Goal: Navigation & Orientation: Understand site structure

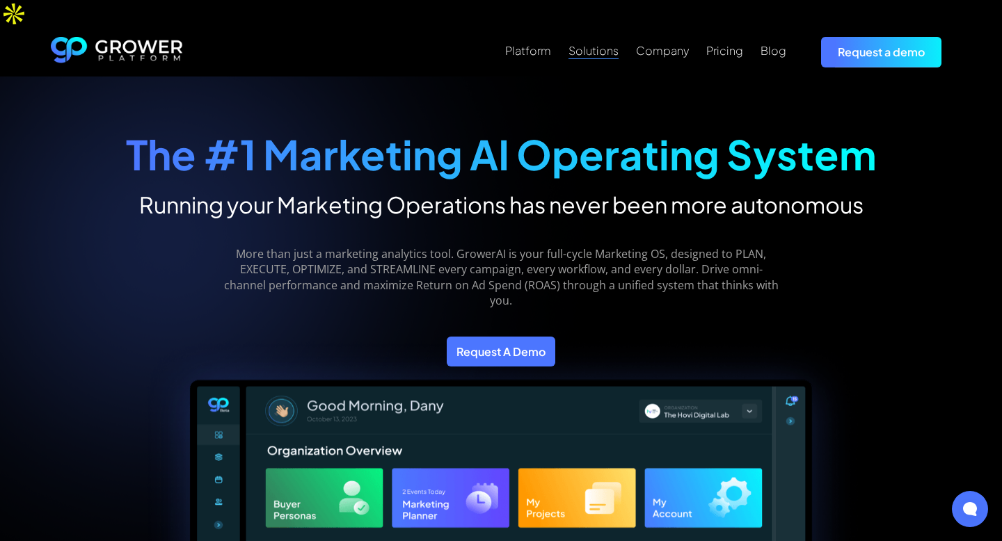
click at [590, 44] on div "Solutions" at bounding box center [594, 50] width 50 height 13
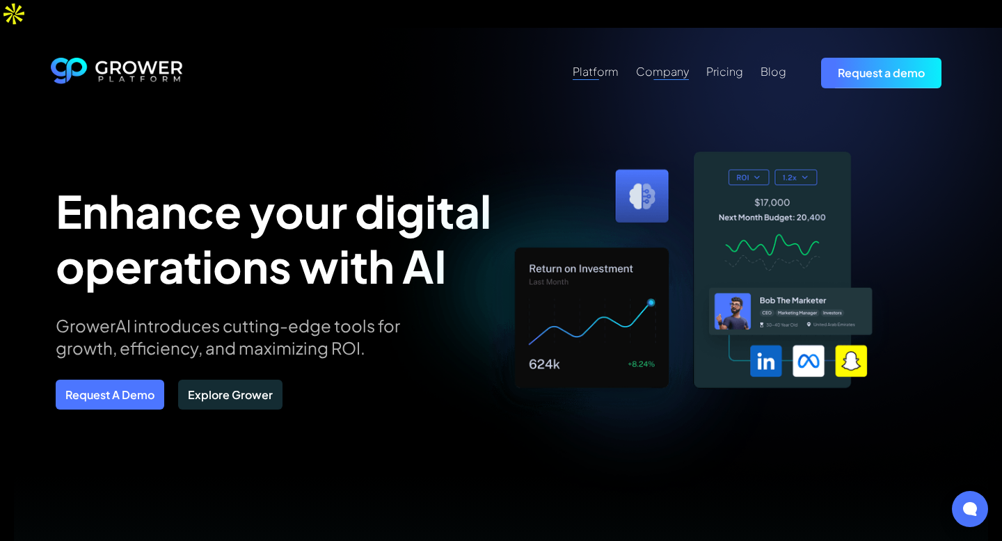
click at [614, 65] on div "Platform" at bounding box center [596, 71] width 46 height 13
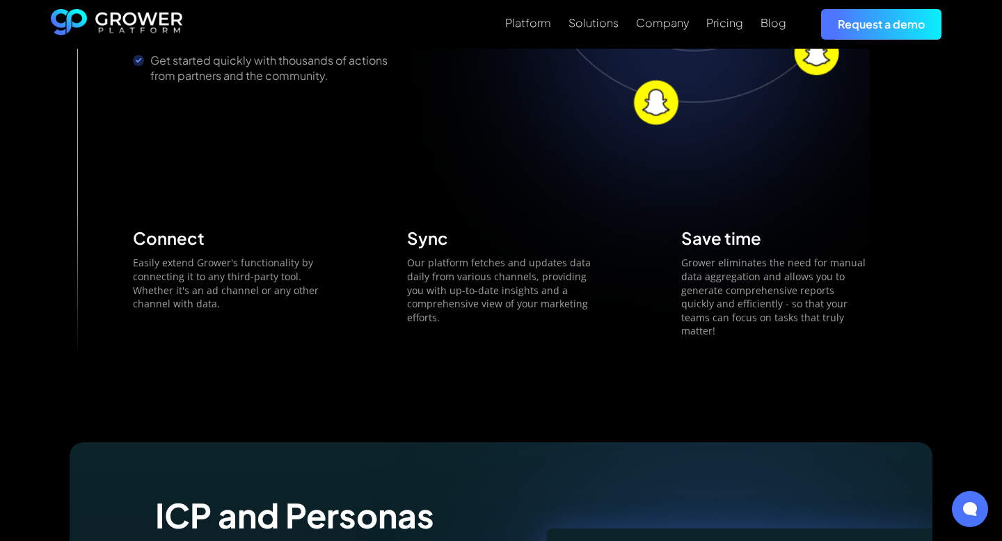
scroll to position [2534, 0]
